Goal: Complete application form: Complete application form

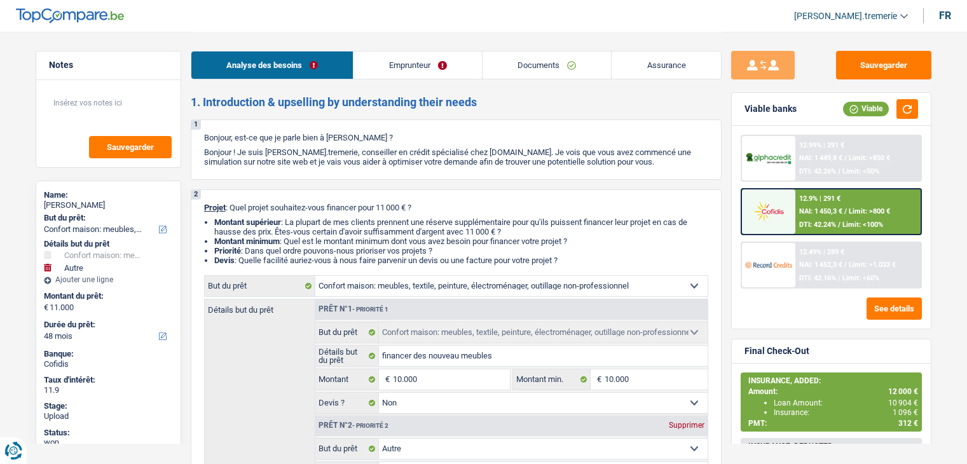
select select "household"
select select "other"
select select "48"
select select "household"
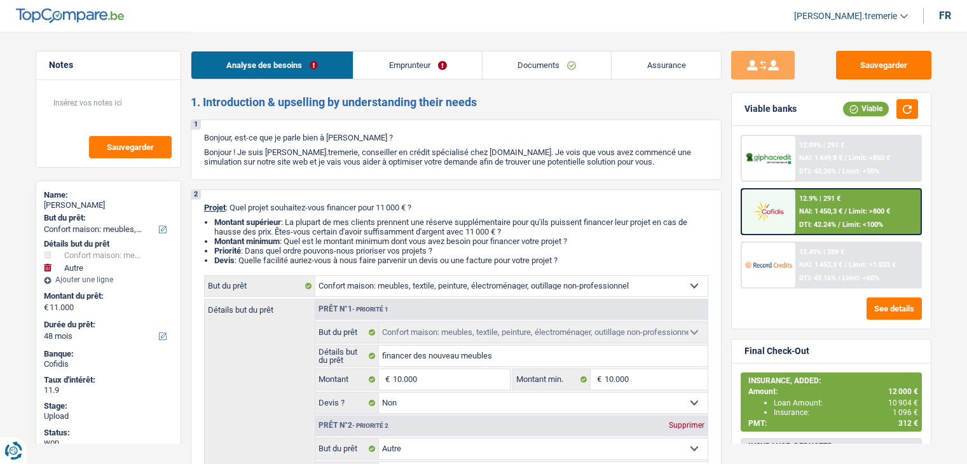
select select "household"
select select "false"
select select "other"
select select "48"
select select "retired"
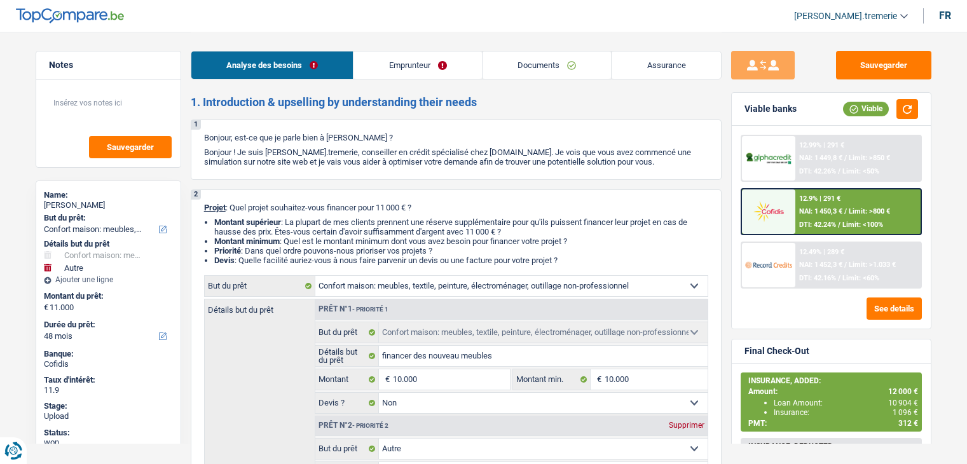
select select "pension"
select select "rents"
select select "household"
select select "false"
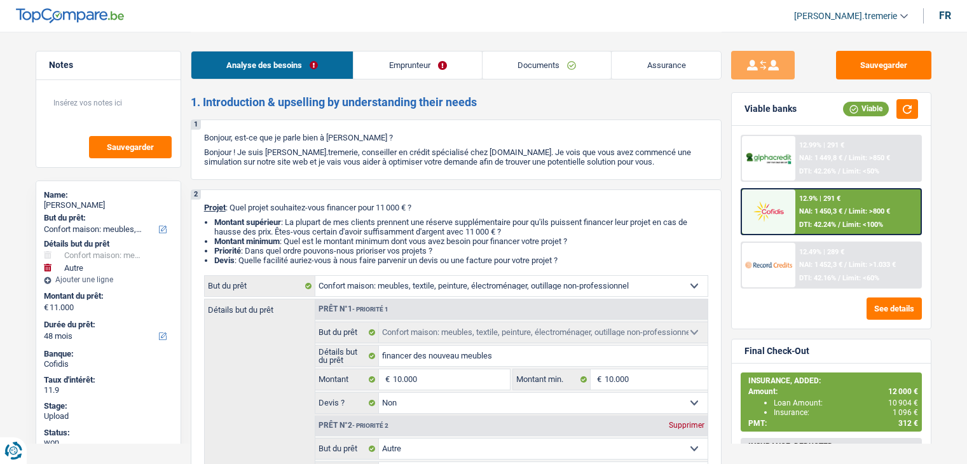
select select "other"
select select "48"
select select "rents"
select select "BE"
click at [407, 70] on link "Emprunteur" at bounding box center [418, 65] width 128 height 27
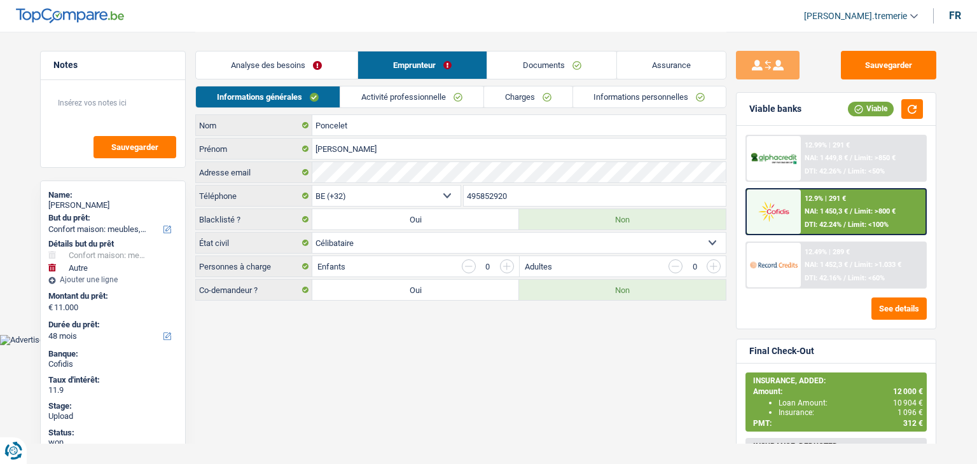
click at [401, 94] on link "Activité professionnelle" at bounding box center [411, 97] width 143 height 21
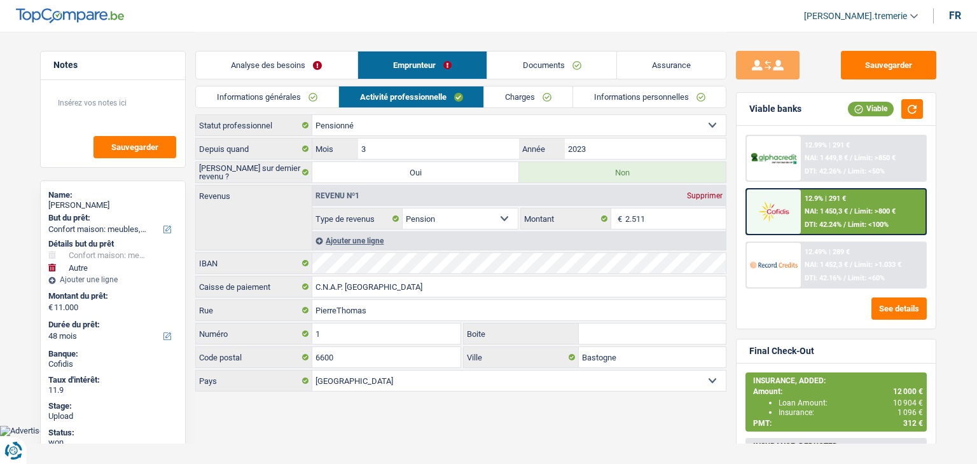
click at [524, 98] on link "Charges" at bounding box center [528, 97] width 88 height 21
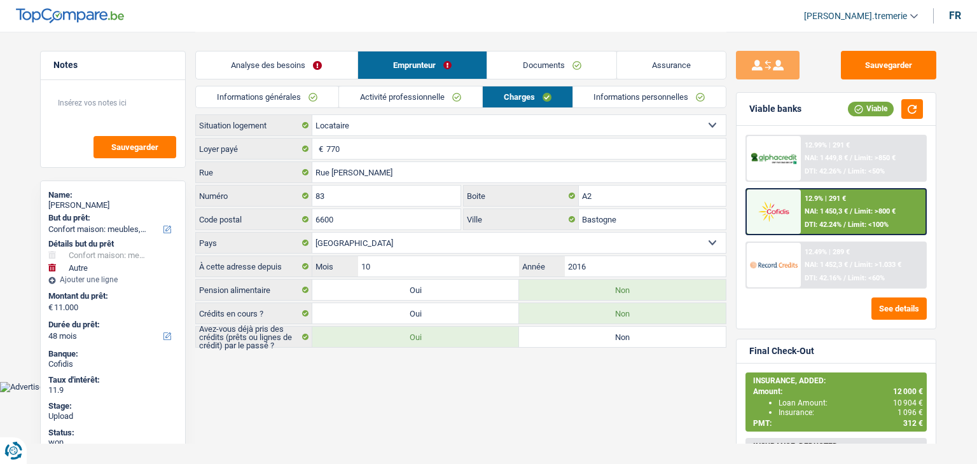
click at [295, 95] on link "Informations générales" at bounding box center [267, 97] width 142 height 21
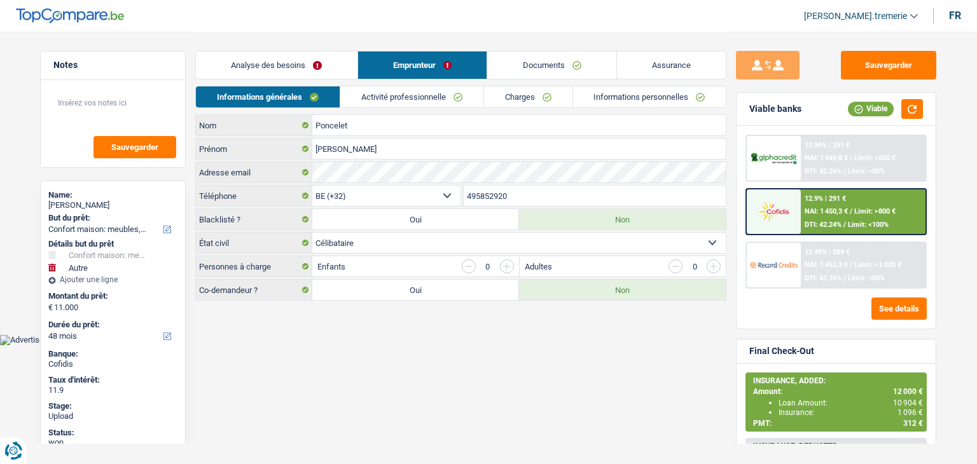
click at [437, 90] on link "Activité professionnelle" at bounding box center [411, 97] width 143 height 21
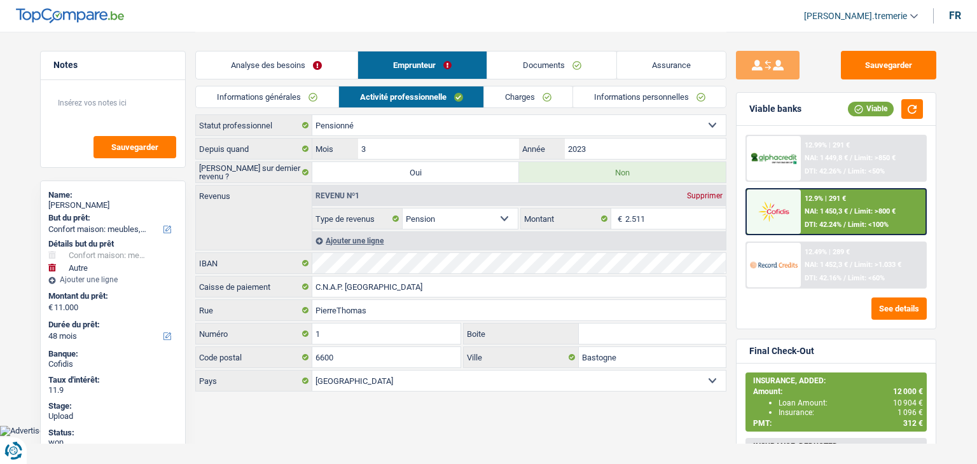
click at [500, 92] on link "Charges" at bounding box center [528, 97] width 88 height 21
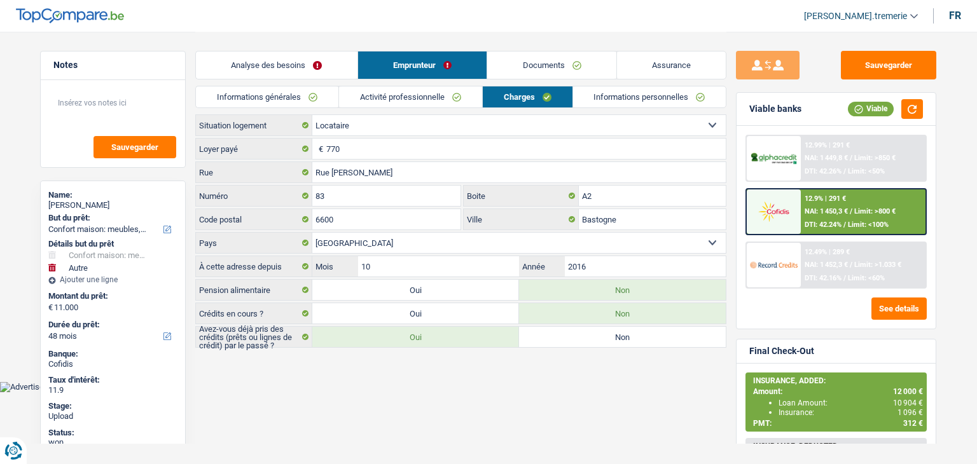
click at [623, 95] on link "Informations personnelles" at bounding box center [649, 97] width 153 height 21
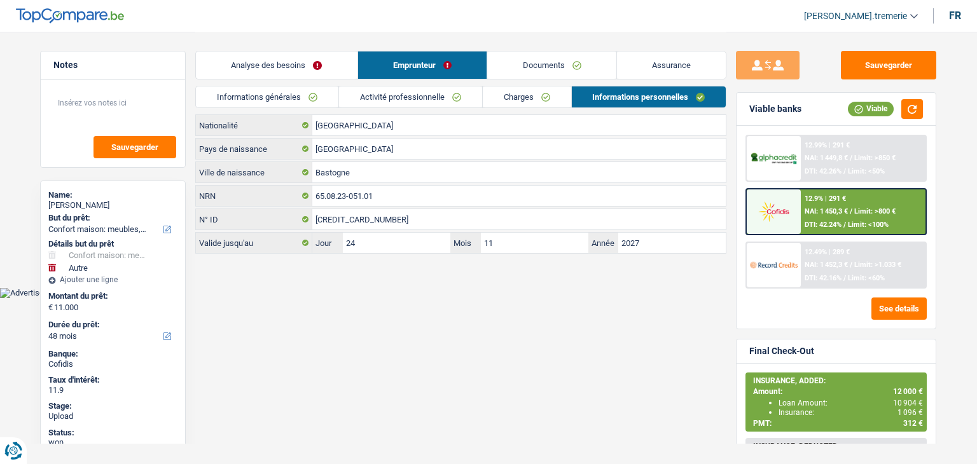
click at [267, 95] on link "Informations générales" at bounding box center [267, 97] width 142 height 21
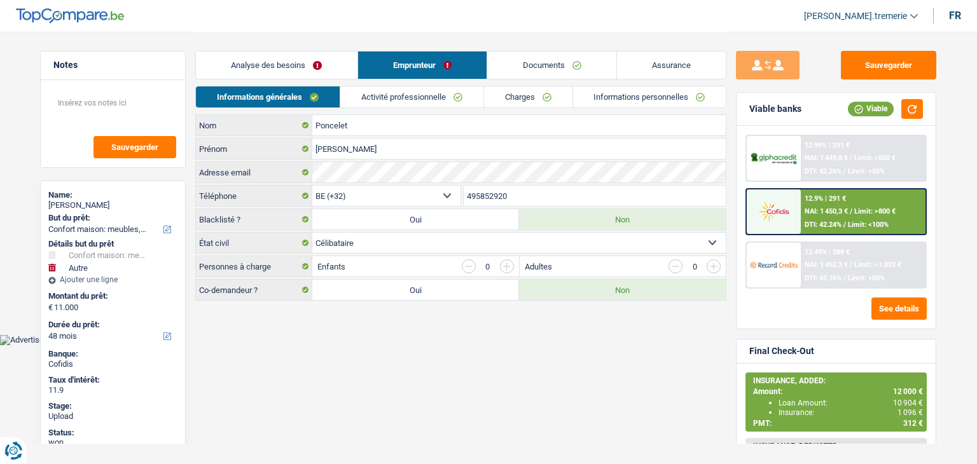
click at [616, 99] on link "Informations personnelles" at bounding box center [649, 97] width 153 height 21
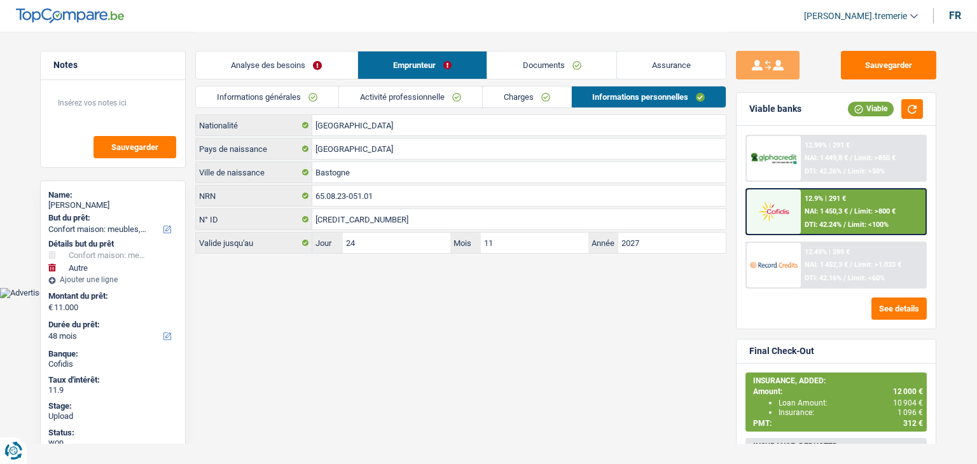
click at [280, 97] on link "Informations générales" at bounding box center [267, 97] width 142 height 21
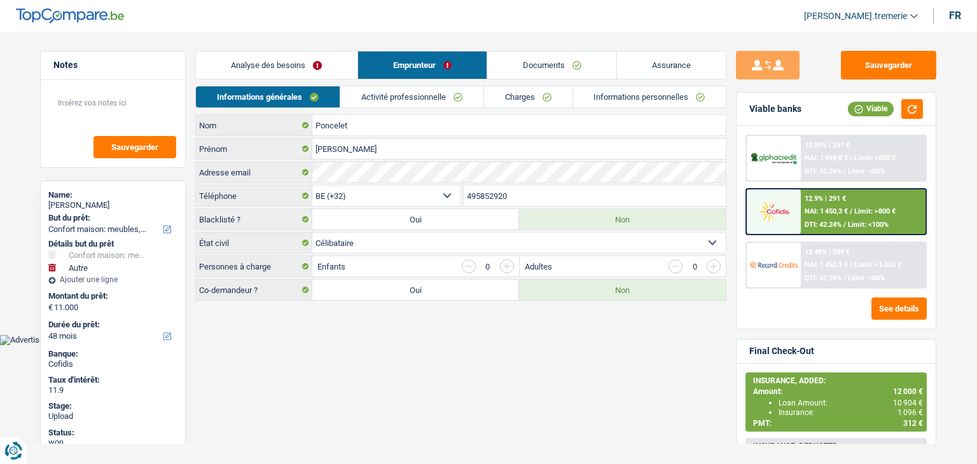
click at [387, 91] on link "Activité professionnelle" at bounding box center [411, 97] width 143 height 21
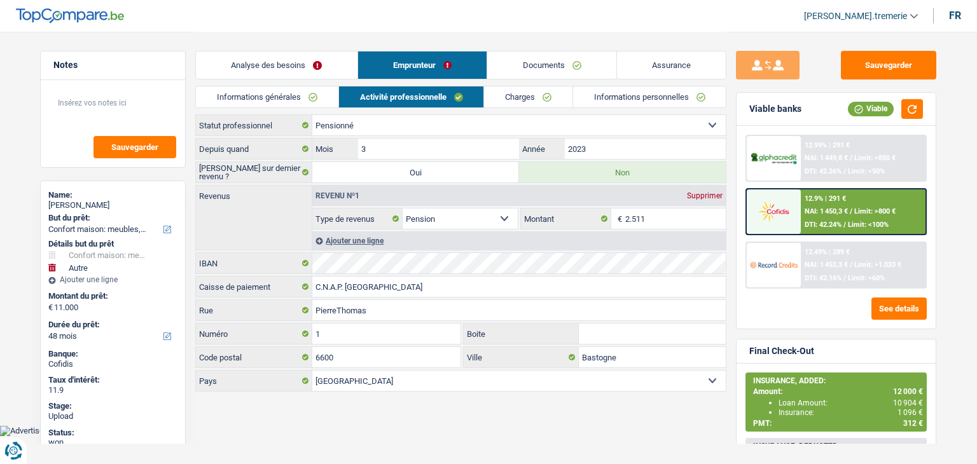
click at [391, 120] on select "Ouvrier Employé privé Employé public Invalide Indépendant Pensionné Chômeur Mut…" at bounding box center [518, 125] width 413 height 20
select select "unemployed"
click at [312, 115] on select "Ouvrier Employé privé Employé public Invalide Indépendant Pensionné Chômeur Mut…" at bounding box center [518, 125] width 413 height 20
select select "unemployment"
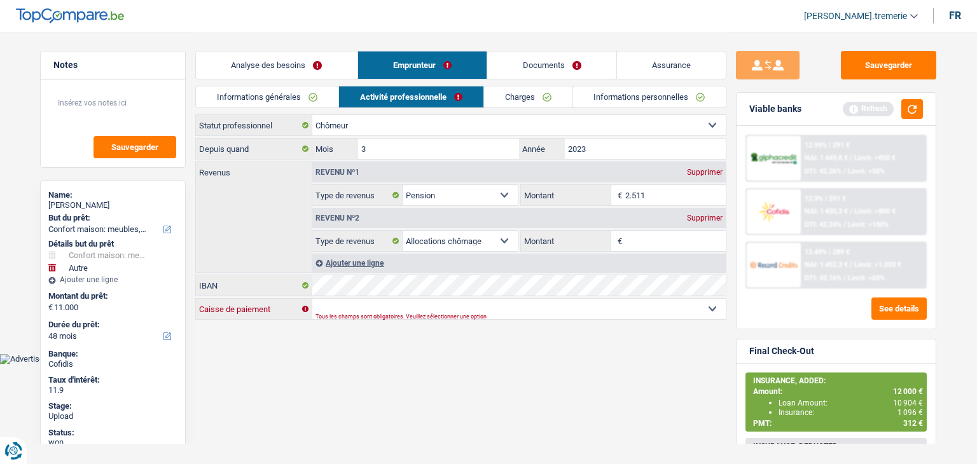
click at [345, 302] on select "CAPAC FGTB CSC CGSLB Autre Sélectionner une option" at bounding box center [518, 309] width 413 height 20
click at [312, 299] on select "CAPAC FGTB CSC CGSLB Autre Sélectionner une option" at bounding box center [518, 309] width 413 height 20
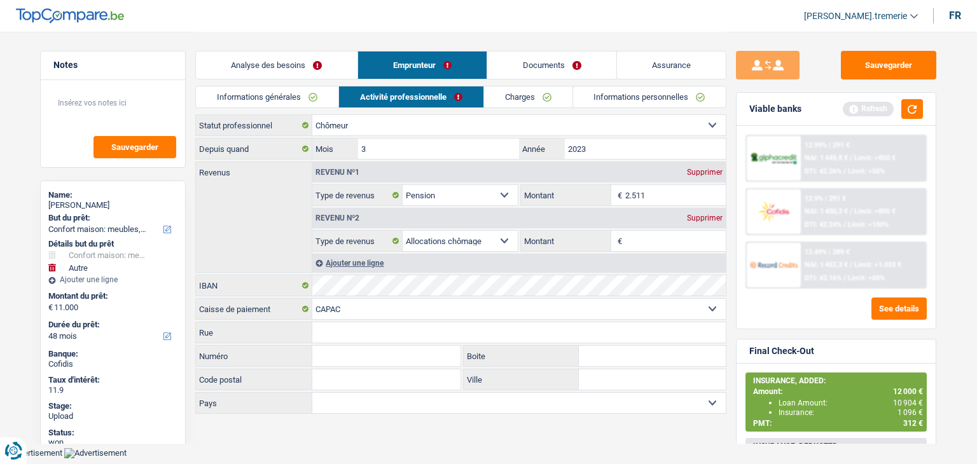
click at [333, 326] on input "Rue" at bounding box center [518, 332] width 413 height 20
click at [389, 312] on select "CAPAC FGTB CSC CGSLB Autre Sélectionner une option" at bounding box center [518, 309] width 413 height 20
click at [312, 299] on select "CAPAC FGTB CSC CGSLB Autre Sélectionner une option" at bounding box center [518, 309] width 413 height 20
click at [335, 308] on select "CAPAC FGTB CSC CGSLB Autre Sélectionner une option" at bounding box center [518, 309] width 413 height 20
click at [312, 299] on select "CAPAC FGTB CSC CGSLB Autre Sélectionner une option" at bounding box center [518, 309] width 413 height 20
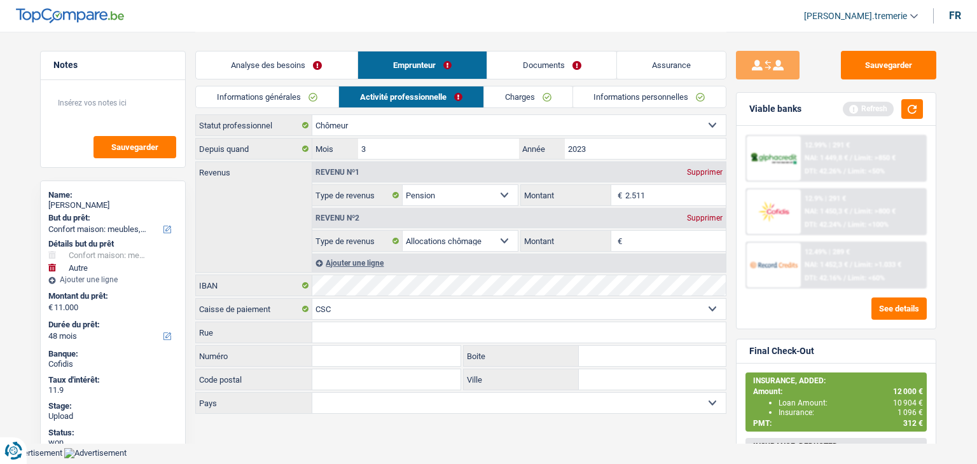
click at [320, 299] on select "CAPAC FGTB CSC CGSLB Autre Sélectionner une option" at bounding box center [518, 309] width 413 height 20
click at [312, 299] on select "CAPAC FGTB CSC CGSLB Autre Sélectionner une option" at bounding box center [518, 309] width 413 height 20
click at [347, 314] on select "CAPAC FGTB CSC CGSLB Autre Sélectionner une option" at bounding box center [518, 309] width 413 height 20
select select "capac"
click at [312, 299] on select "CAPAC FGTB CSC CGSLB Autre Sélectionner une option" at bounding box center [518, 309] width 413 height 20
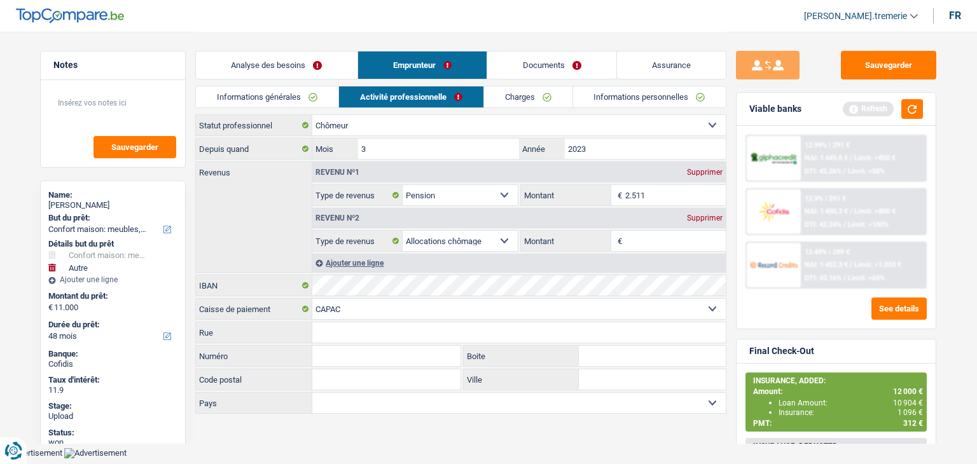
click at [482, 125] on select "Ouvrier Employé privé Employé public Invalide Indépendant Pensionné Chômeur Mut…" at bounding box center [518, 125] width 413 height 20
select select "mutuality"
click at [312, 115] on select "Ouvrier Employé privé Employé public Invalide Indépendant Pensionné Chômeur Mut…" at bounding box center [518, 125] width 413 height 20
select select
select select "mutualityIndemnity"
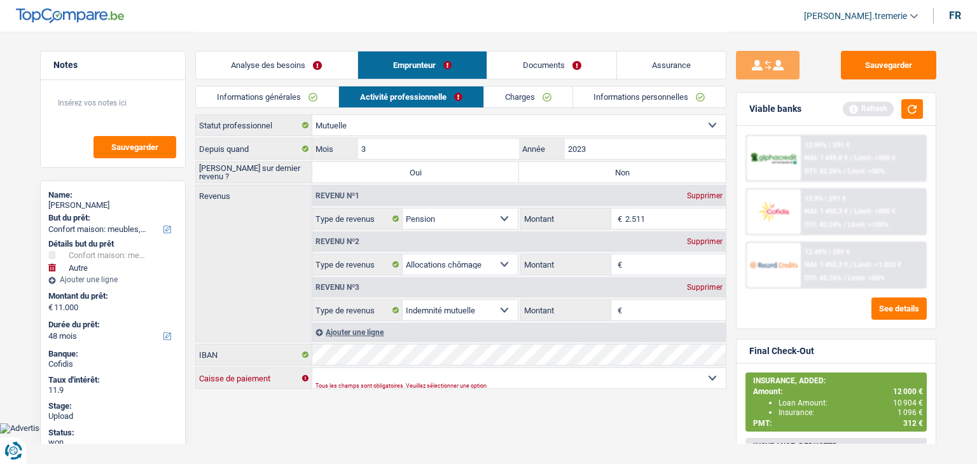
click at [356, 370] on select "Mutualité [DEMOGRAPHIC_DATA] Mutualité Socialiste (Solidaris) SPF Sécurité Soci…" at bounding box center [518, 378] width 413 height 20
select select "ziekenfonds2"
click at [312, 368] on select "Mutualité [DEMOGRAPHIC_DATA] Mutualité Socialiste (Solidaris) SPF Sécurité Soci…" at bounding box center [518, 378] width 413 height 20
select select "BE"
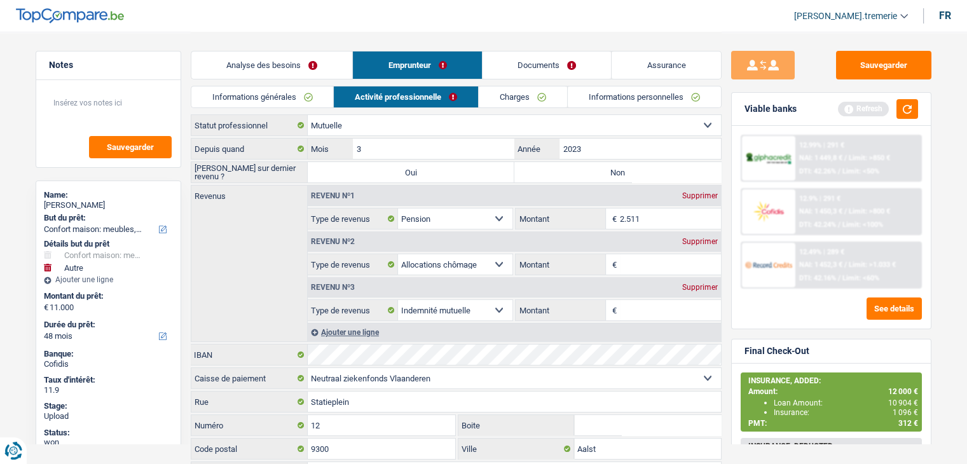
click at [434, 373] on select "Mutualité [DEMOGRAPHIC_DATA] Mutualité Socialiste (Solidaris) SPF Sécurité Soci…" at bounding box center [514, 378] width 413 height 20
select select "mutualityOost"
click at [308, 368] on select "Mutualité [DEMOGRAPHIC_DATA] Mutualité Socialiste (Solidaris) SPF Sécurité Soci…" at bounding box center [514, 378] width 413 height 20
type input "Brabantdam"
type input "109"
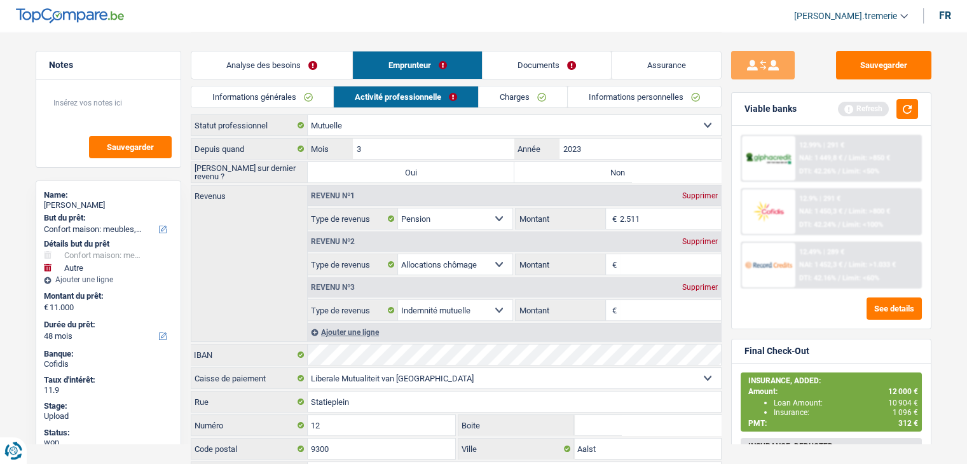
type input "9000"
type input "Gent"
click at [357, 378] on select "Mutualité [DEMOGRAPHIC_DATA] Mutualité Socialiste (Solidaris) SPF Sécurité Soci…" at bounding box center [514, 378] width 413 height 20
select select "other"
click at [308, 389] on select "Mutualité [DEMOGRAPHIC_DATA] Mutualité Socialiste (Solidaris) SPF Sécurité Soci…" at bounding box center [514, 378] width 413 height 20
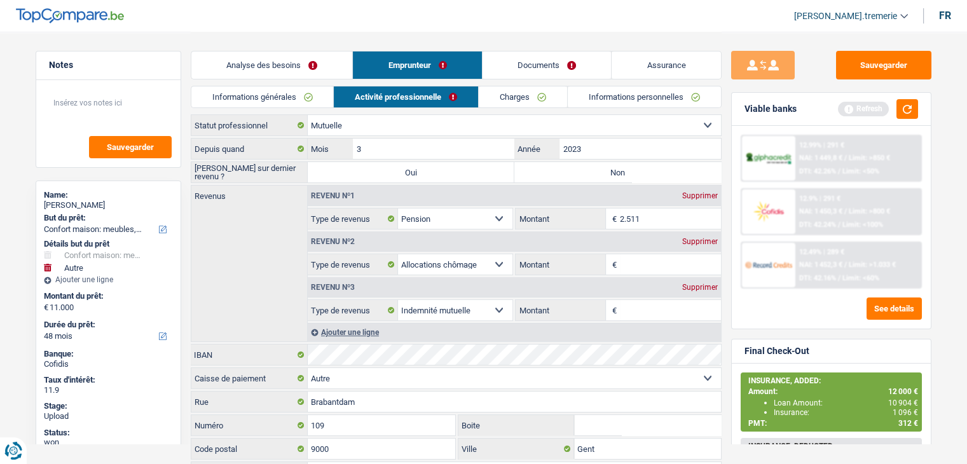
select select
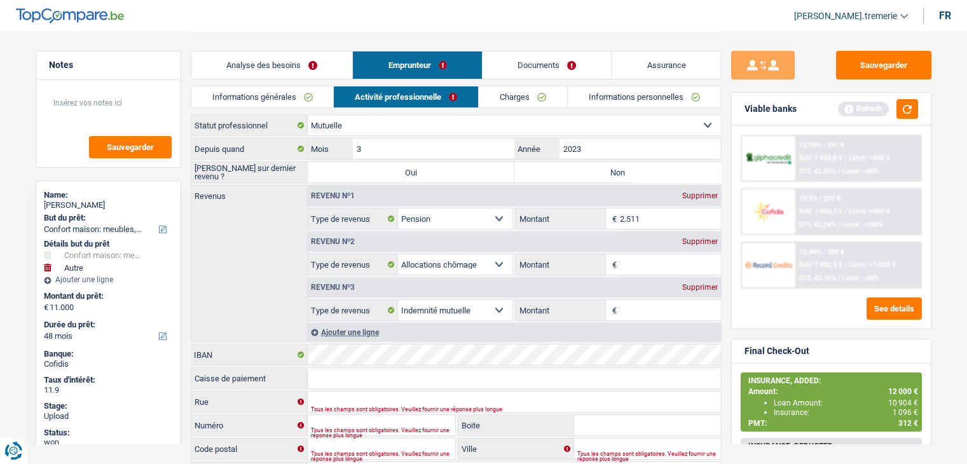
click at [352, 135] on select "Ouvrier Employé privé Employé public Invalide Indépendant Pensionné Chômeur Mut…" at bounding box center [514, 125] width 413 height 20
select select "publicEmployee"
click at [308, 115] on select "Ouvrier Employé privé Employé public Invalide Indépendant Pensionné Chômeur Mut…" at bounding box center [514, 125] width 413 height 20
select select "netSalary"
select select "mealVouchers"
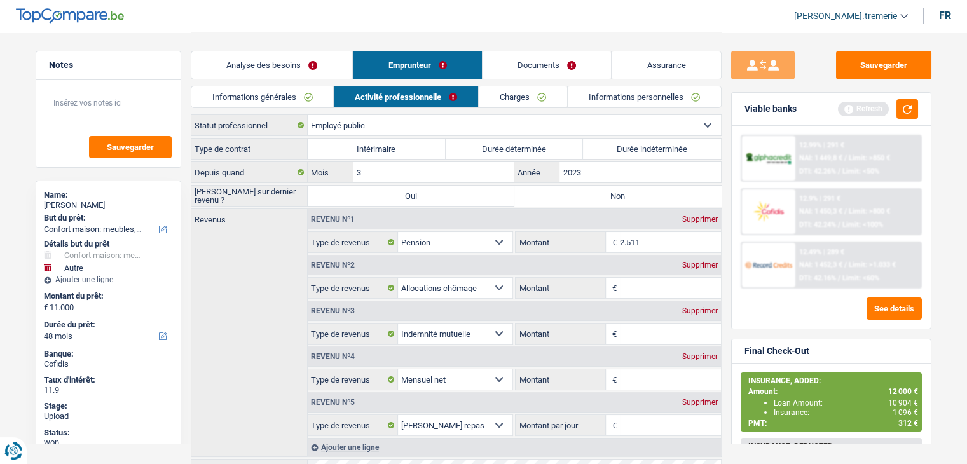
scroll to position [142, 0]
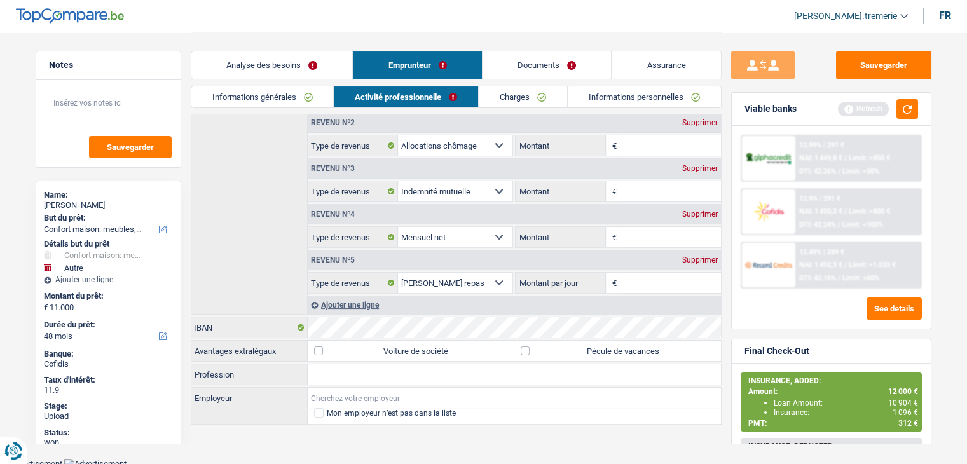
click at [338, 394] on input "Employeur" at bounding box center [514, 398] width 413 height 20
type input "G4S"
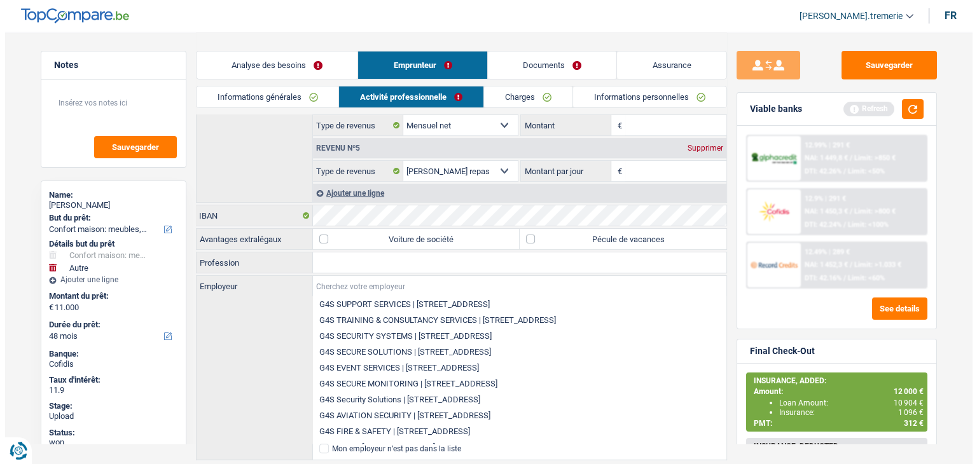
scroll to position [0, 0]
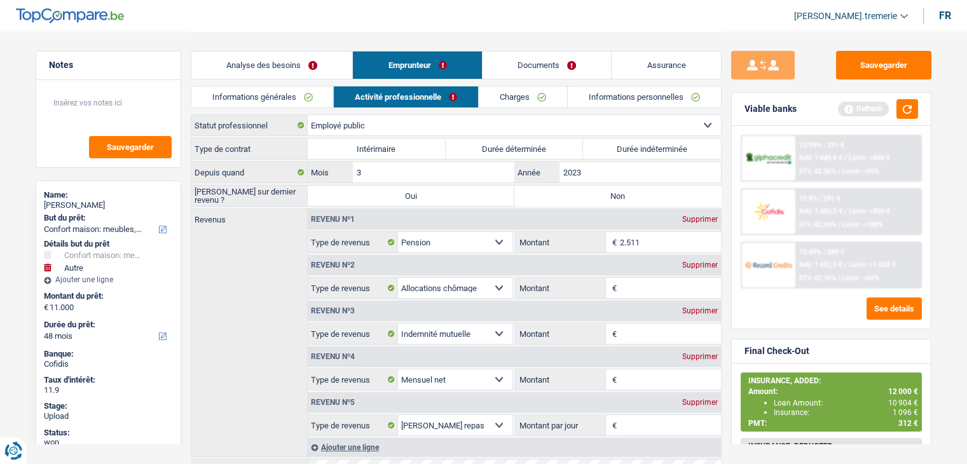
click at [343, 128] on select "Ouvrier Employé privé Employé public Invalide Indépendant Pensionné Chômeur Mut…" at bounding box center [514, 125] width 413 height 20
select select "retired"
click at [308, 115] on select "Ouvrier Employé privé Employé public Invalide Indépendant Pensionné Chômeur Mut…" at bounding box center [514, 125] width 413 height 20
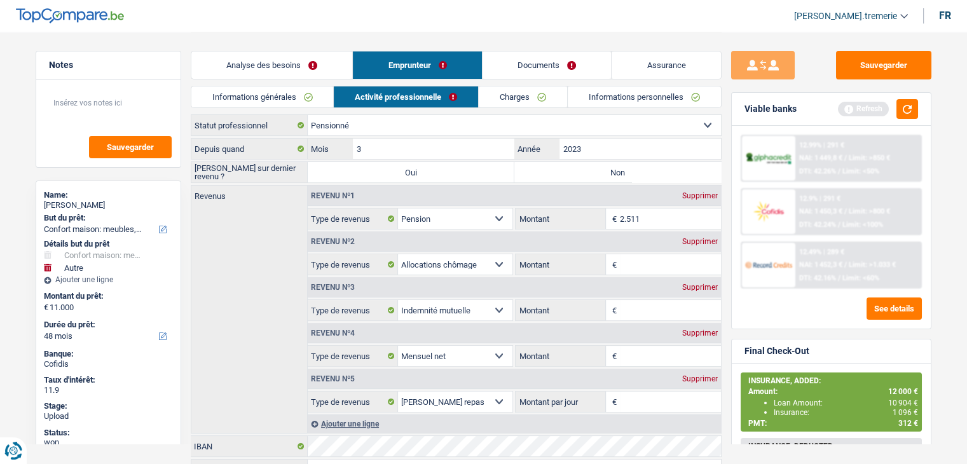
click at [700, 238] on div "Supprimer" at bounding box center [700, 242] width 42 height 8
select select "mutualityIndemnity"
select select "netSalary"
select select "mealVouchers"
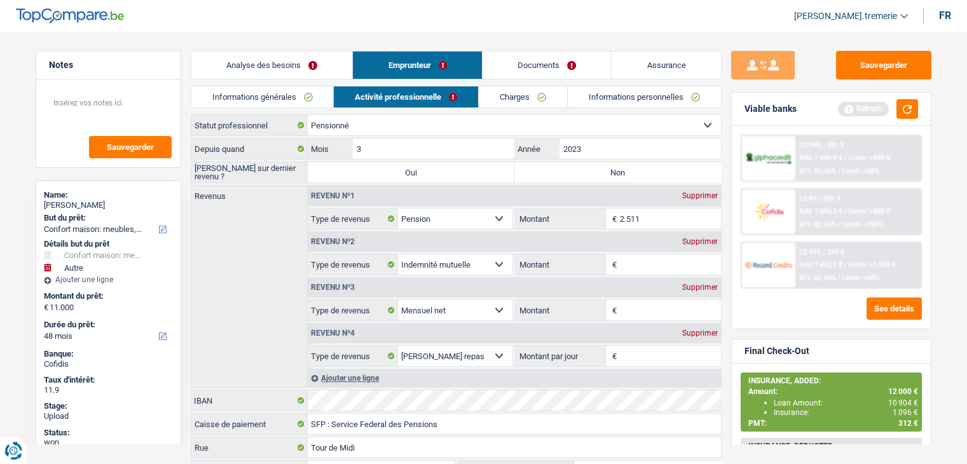
click at [700, 240] on div "Supprimer" at bounding box center [700, 242] width 42 height 8
select select "netSalary"
select select "mealVouchers"
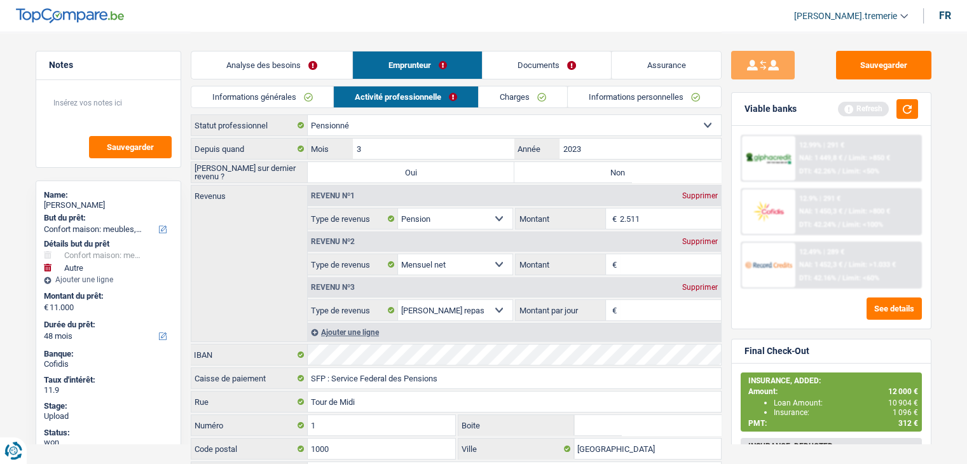
click at [700, 240] on div "Supprimer" at bounding box center [700, 242] width 42 height 8
select select "mealVouchers"
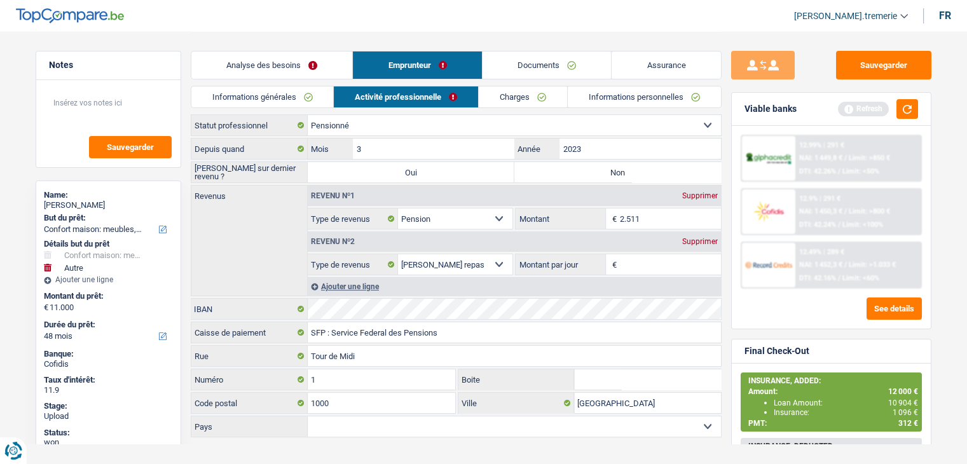
click at [700, 240] on div "Supprimer" at bounding box center [700, 242] width 42 height 8
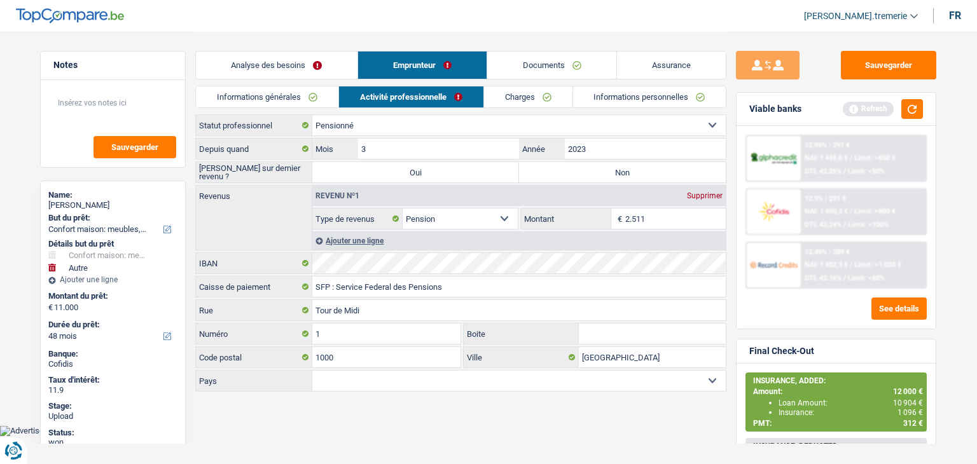
click at [351, 375] on select "Belgique [GEOGRAPHIC_DATA] Sélectionner une option" at bounding box center [518, 381] width 413 height 20
select select "BE"
click at [312, 371] on select "Belgique [GEOGRAPHIC_DATA] Sélectionner une option" at bounding box center [518, 381] width 413 height 20
click at [535, 412] on main "Notes Sauvegarder Name: [PERSON_NAME] But du prêt: Confort maison: meubles, tex…" at bounding box center [488, 213] width 977 height 426
